Goal: Task Accomplishment & Management: Use online tool/utility

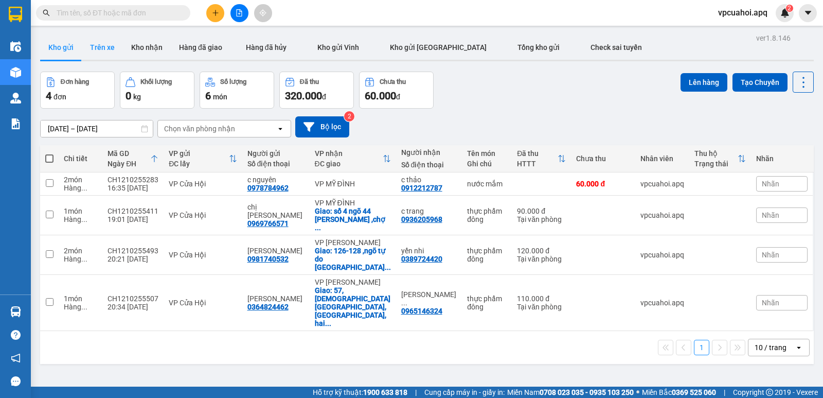
click at [102, 49] on button "Trên xe" at bounding box center [102, 47] width 41 height 25
click at [110, 46] on button "Trên xe" at bounding box center [102, 47] width 41 height 25
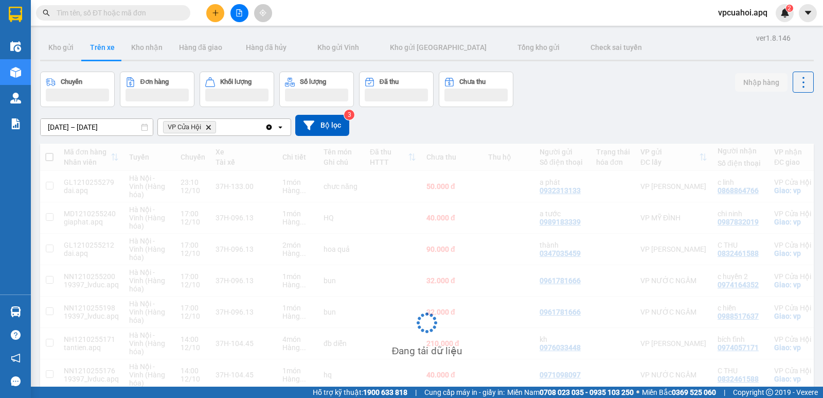
click at [207, 128] on icon "Delete" at bounding box center [208, 127] width 6 height 6
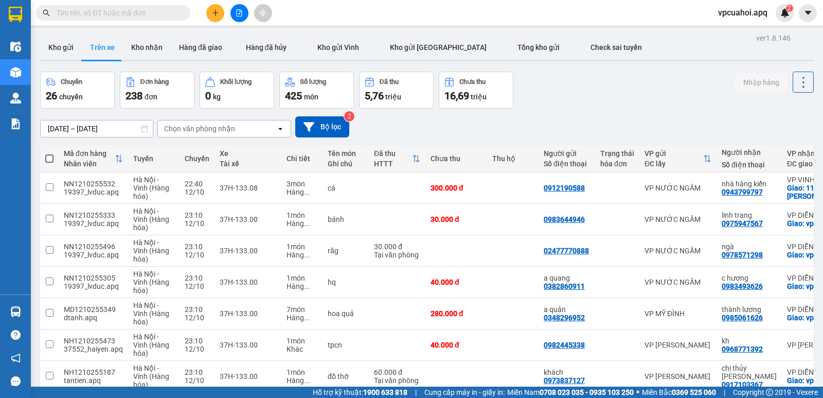
click at [242, 127] on div "Chọn văn phòng nhận" at bounding box center [217, 128] width 118 height 16
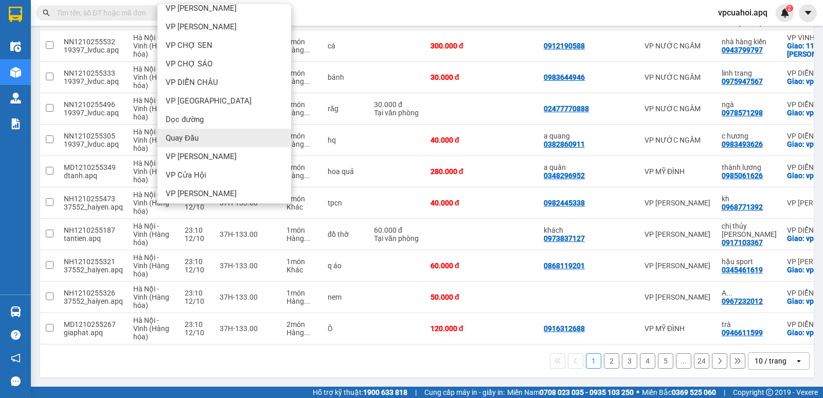
scroll to position [103, 0]
click at [203, 169] on span "VP Cửa Hội" at bounding box center [186, 174] width 41 height 10
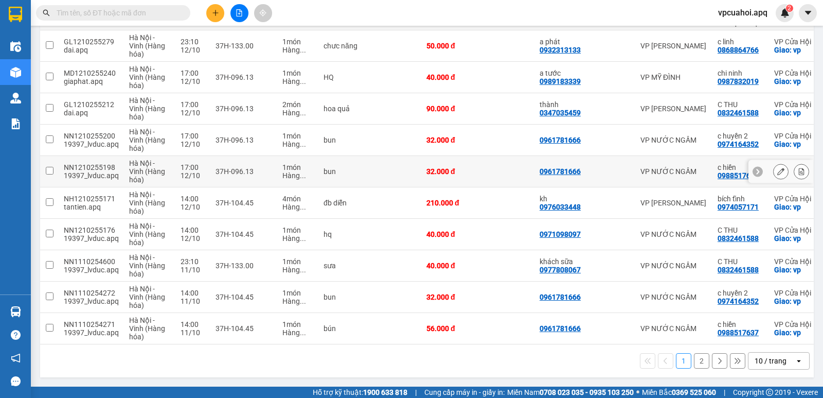
scroll to position [146, 0]
